Goal: Task Accomplishment & Management: Complete application form

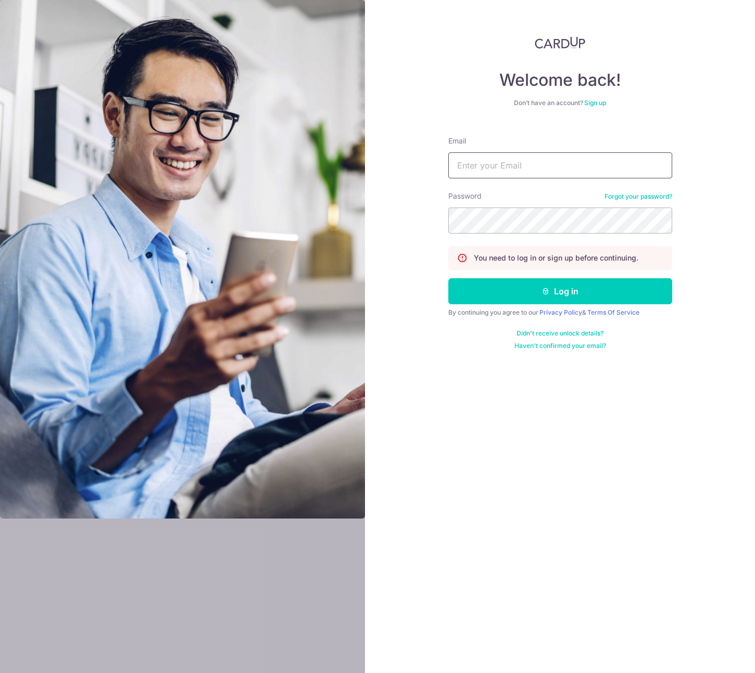
click at [569, 169] on input "Email" at bounding box center [560, 165] width 224 height 26
type input "shinju.koh@leshowplace.com"
click at [448, 278] on button "Log in" at bounding box center [560, 291] width 224 height 26
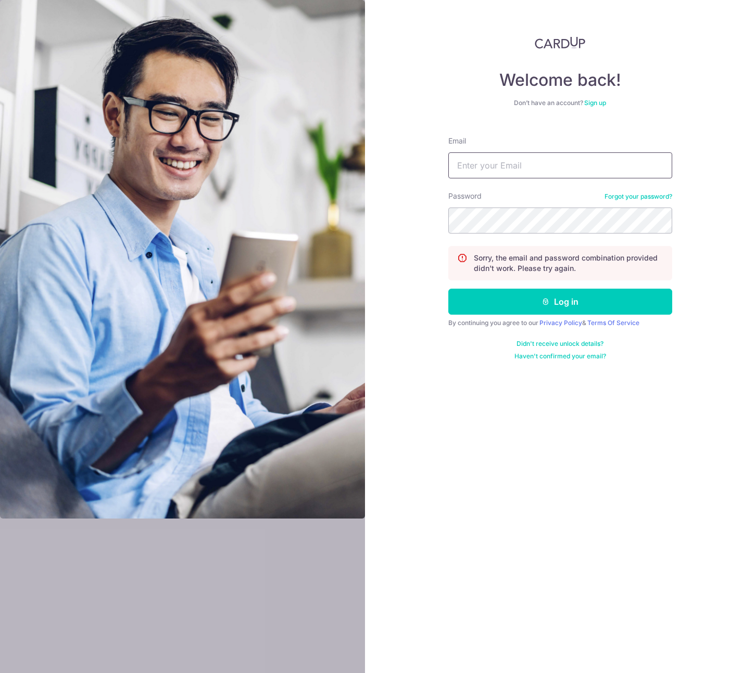
click at [493, 165] on input "Email" at bounding box center [560, 165] width 224 height 26
type input "shinju.koh@leshowplace.com"
click at [448, 289] on button "Log in" at bounding box center [560, 302] width 224 height 26
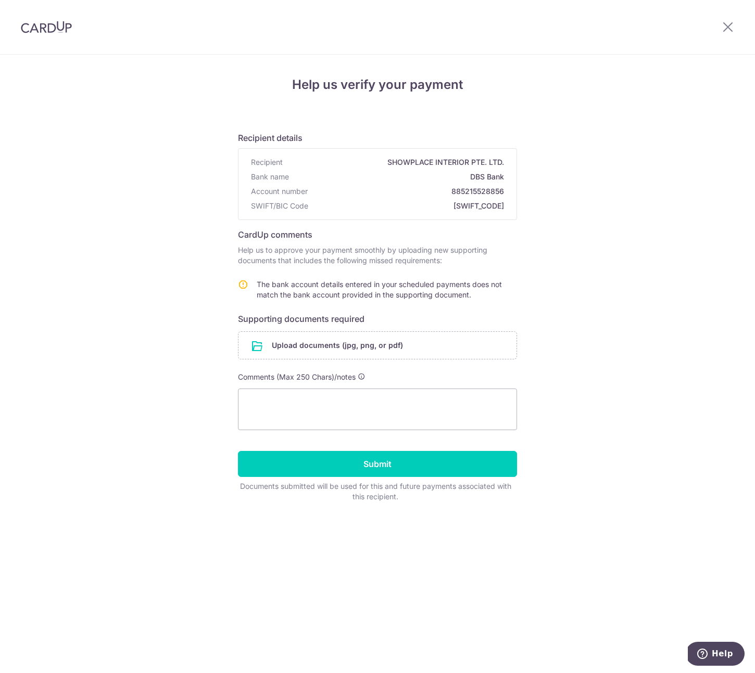
click at [372, 283] on span "The bank account details entered in your scheduled payments does not match the …" at bounding box center [379, 289] width 245 height 19
click at [472, 194] on span "885215528856" at bounding box center [408, 191] width 192 height 10
click at [333, 342] on input "file" at bounding box center [377, 345] width 278 height 27
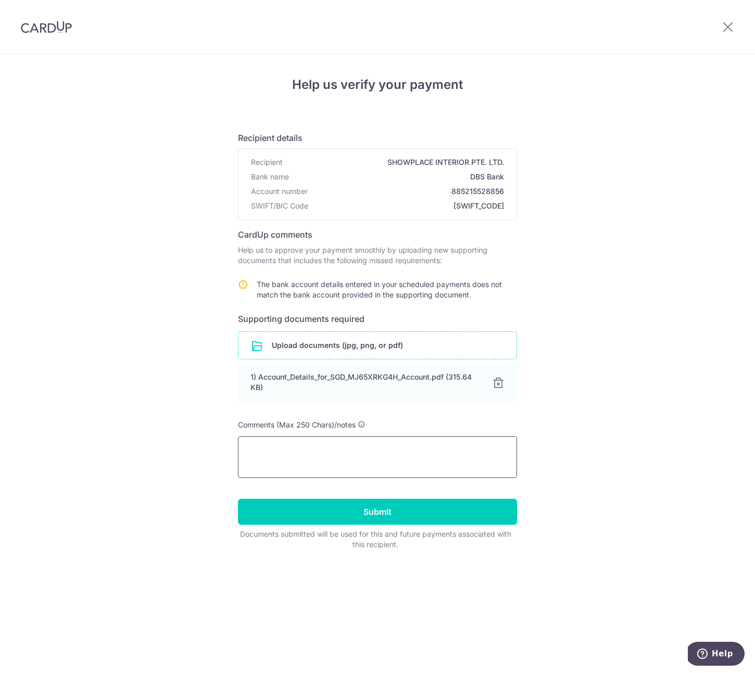
click at [353, 458] on textarea at bounding box center [377, 458] width 279 height 42
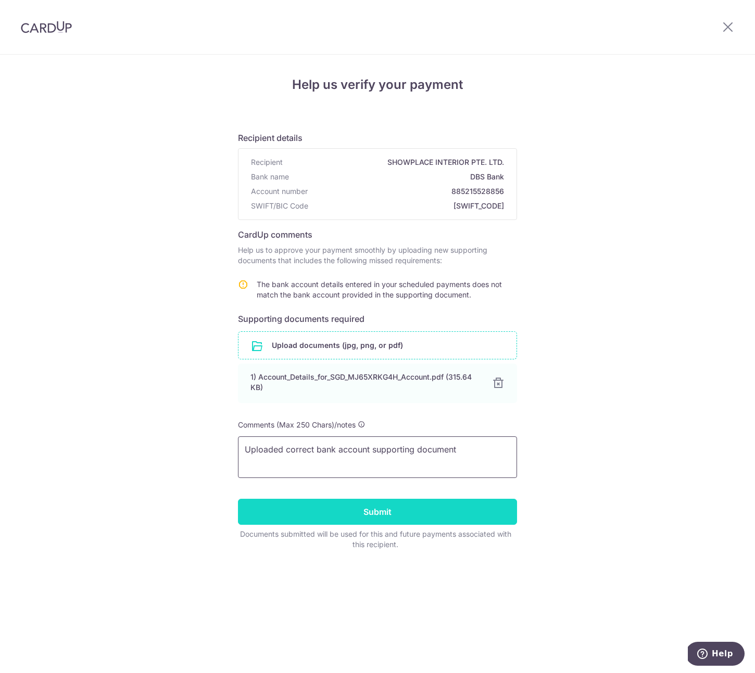
type textarea "Uploaded correct bank account supporting document"
click at [351, 510] on input "Submit" at bounding box center [377, 512] width 279 height 26
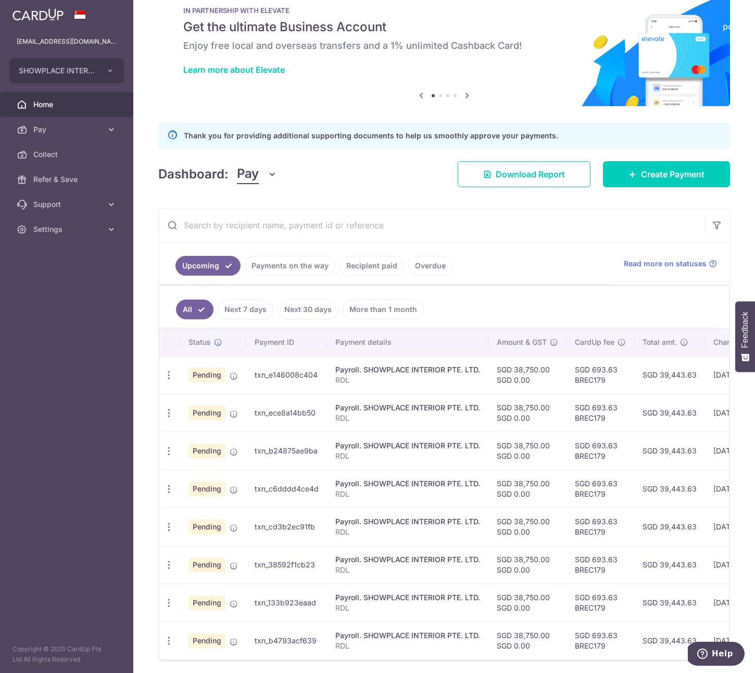
scroll to position [70, 0]
